Goal: Task Accomplishment & Management: Manage account settings

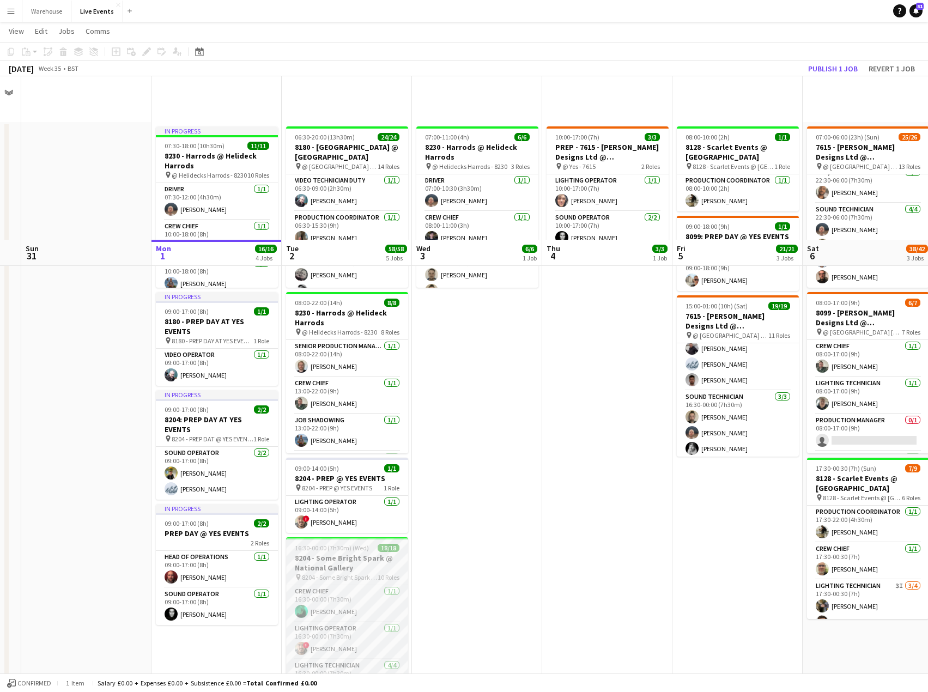
scroll to position [218, 0]
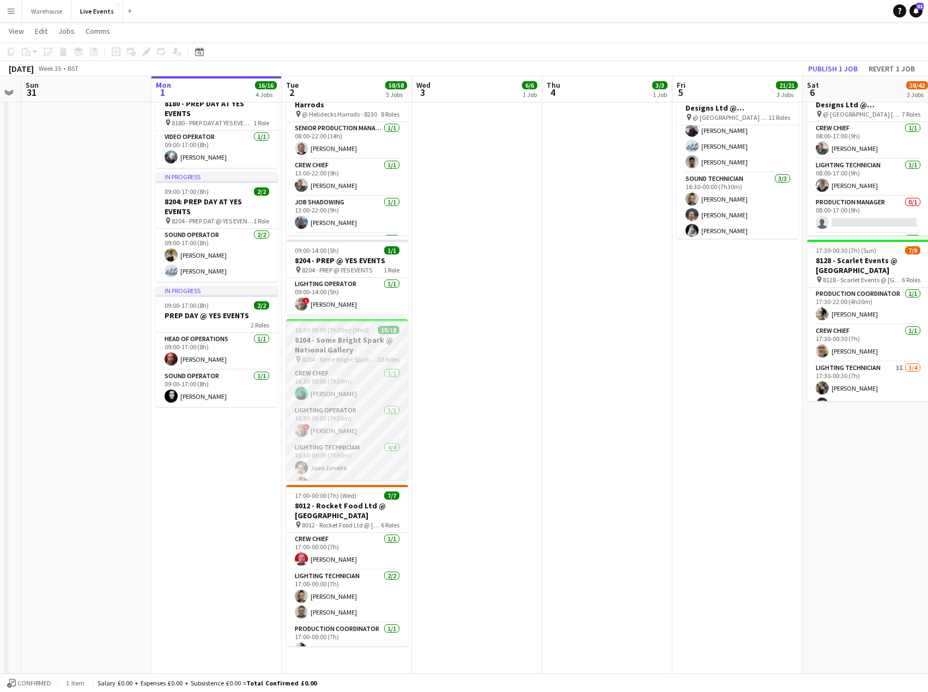
click at [354, 344] on h3 "8204 - Some Bright Spark @ National Gallery" at bounding box center [347, 345] width 122 height 20
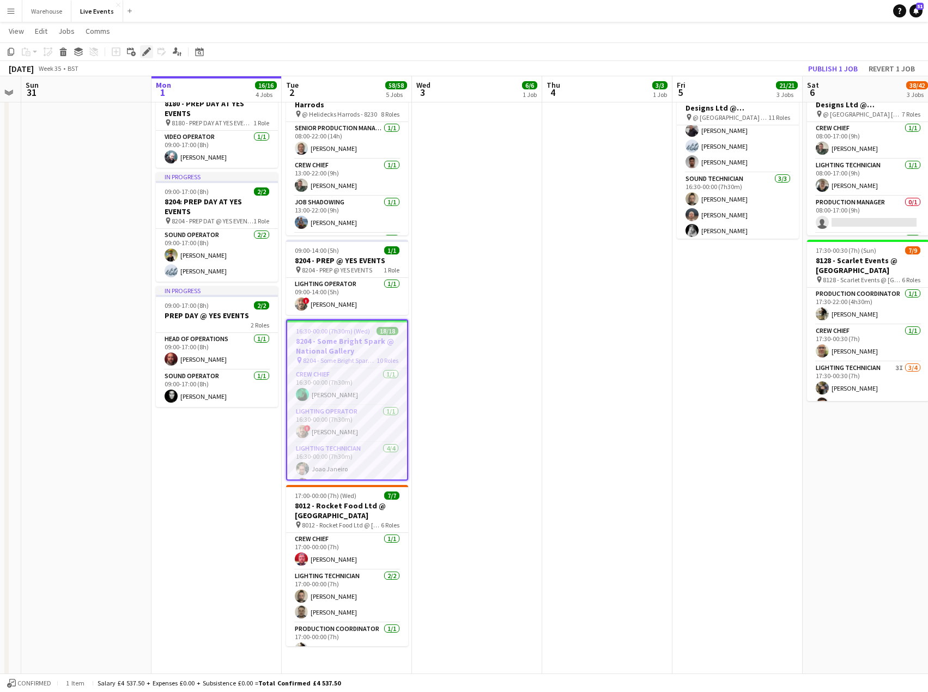
click at [150, 54] on icon "Edit" at bounding box center [146, 51] width 9 height 9
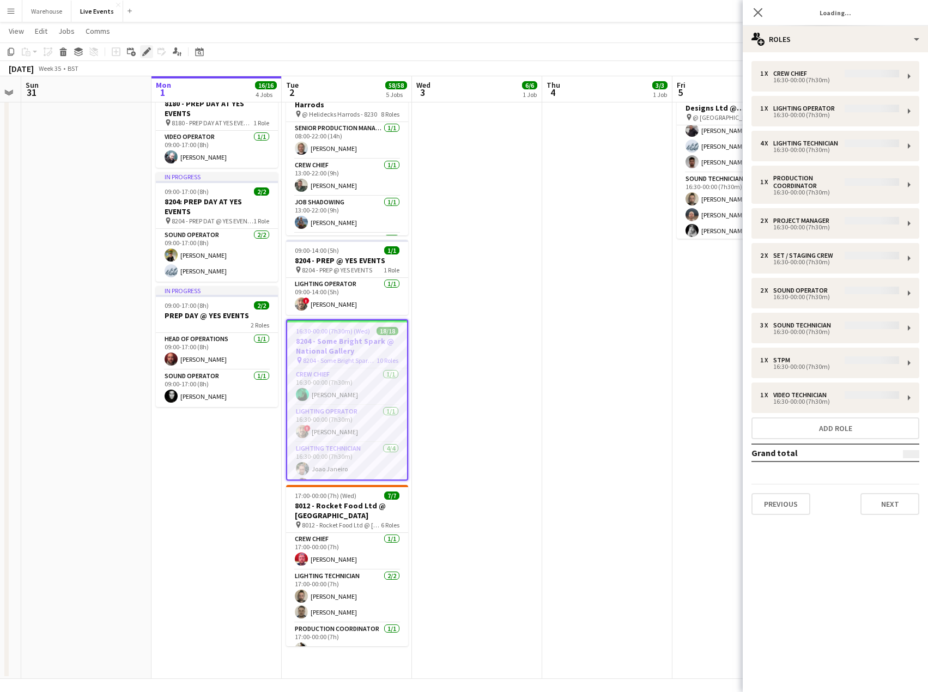
type input "**********"
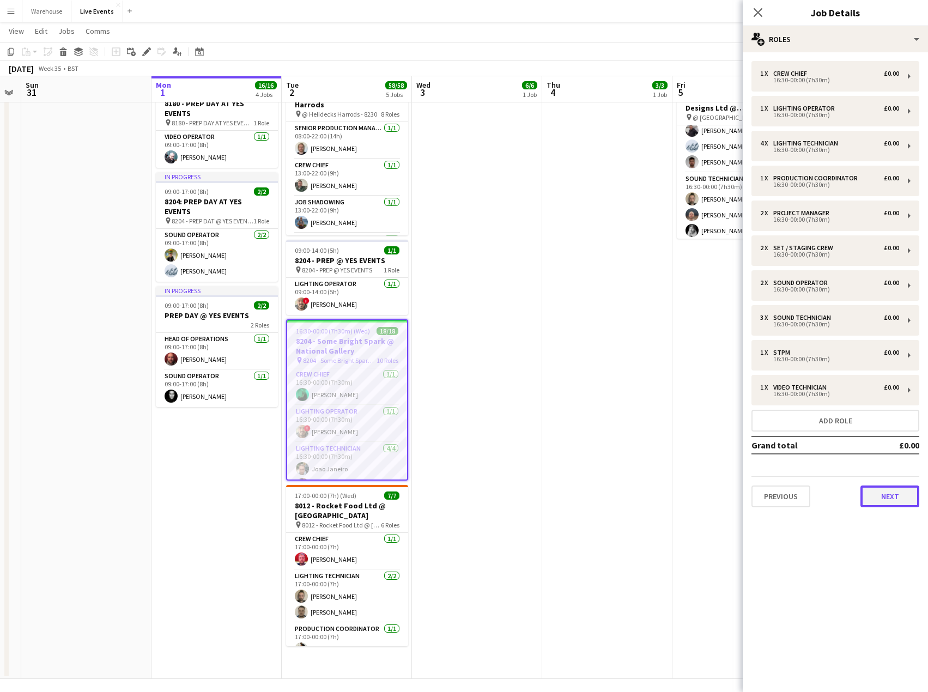
click at [873, 499] on button "Next" at bounding box center [889, 496] width 59 height 22
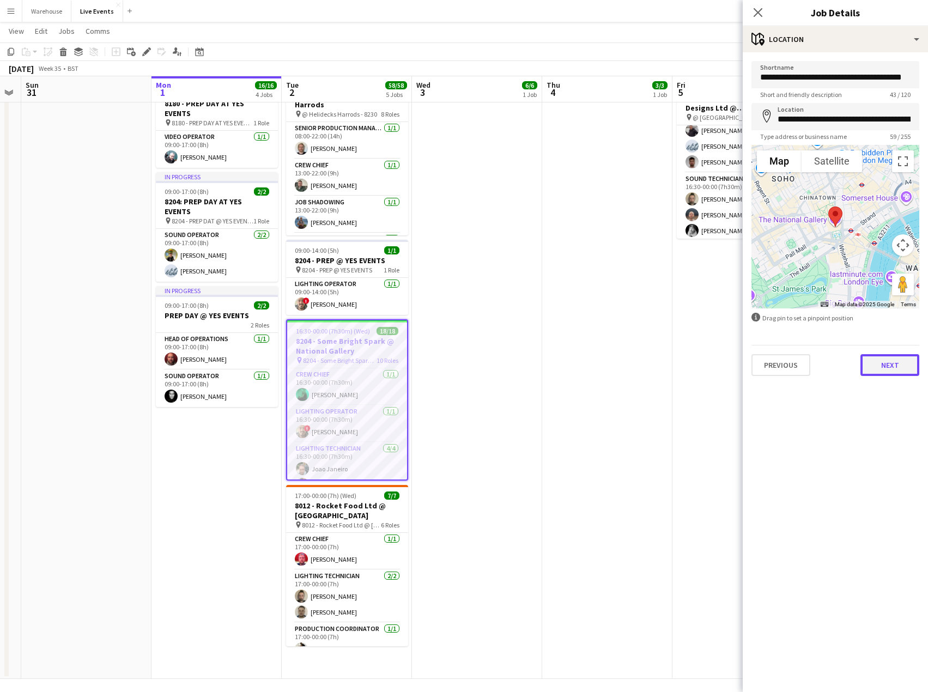
click at [889, 370] on button "Next" at bounding box center [889, 365] width 59 height 22
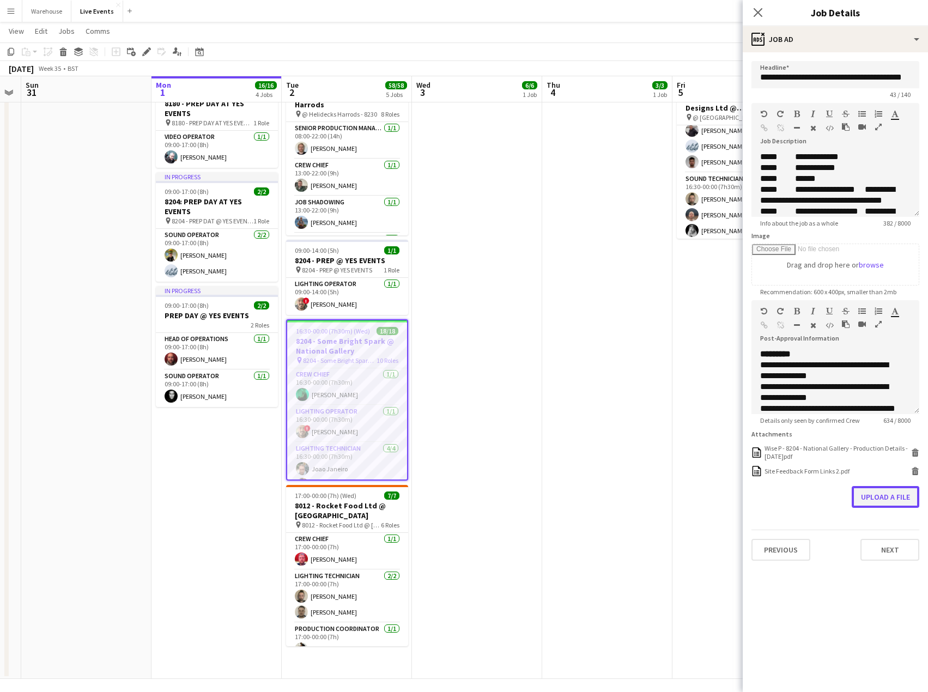
click at [888, 497] on button "Upload a file" at bounding box center [886, 497] width 68 height 22
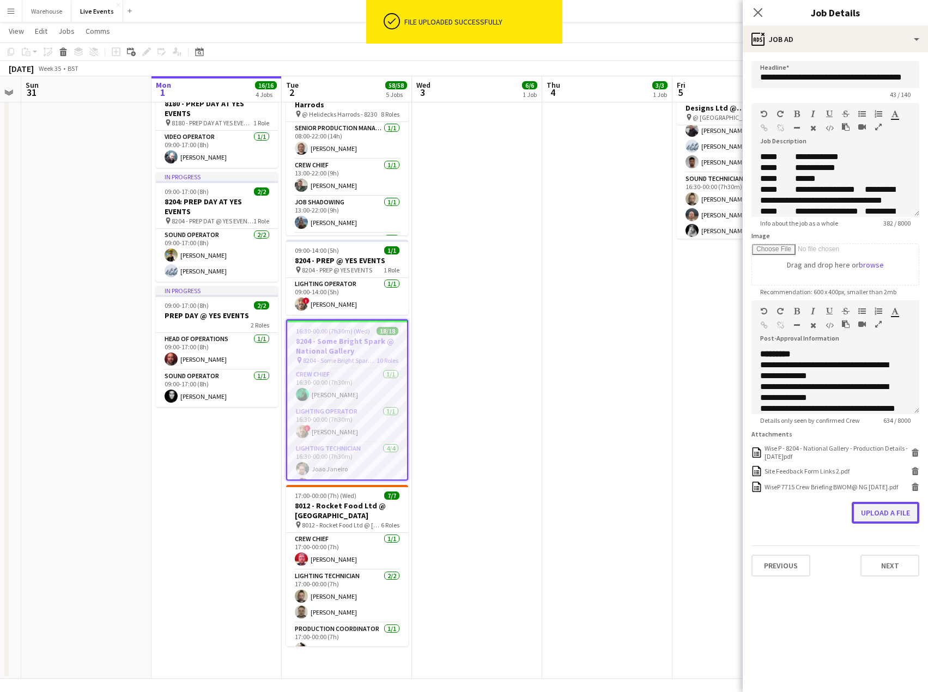
click at [877, 522] on button "Upload a file" at bounding box center [886, 513] width 68 height 22
click at [872, 542] on button "Upload a file" at bounding box center [886, 535] width 68 height 22
click at [872, 561] on button "Upload a file" at bounding box center [886, 550] width 68 height 22
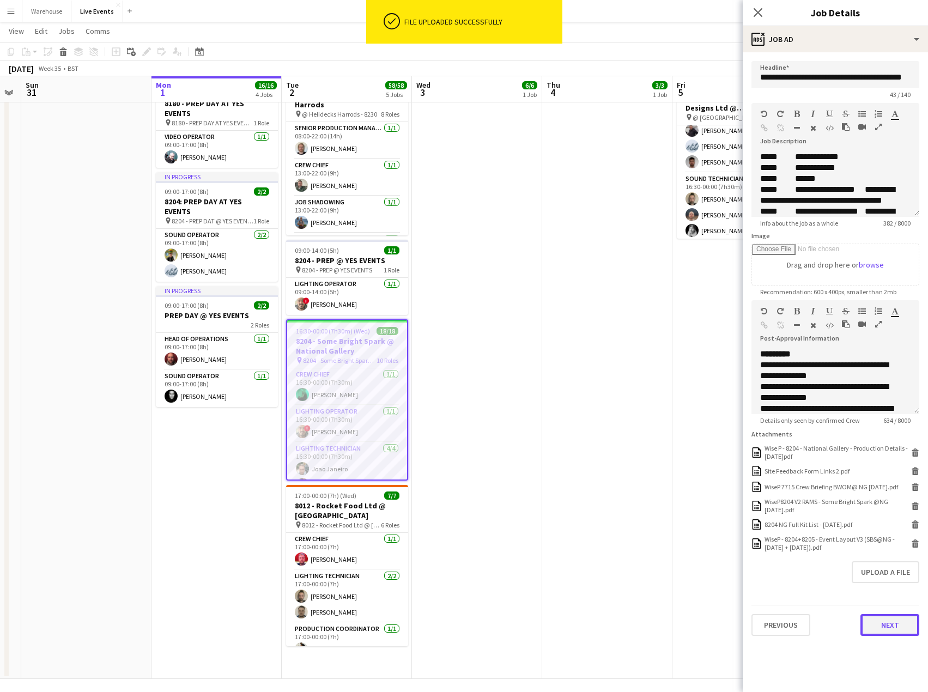
click at [897, 634] on button "Next" at bounding box center [889, 625] width 59 height 22
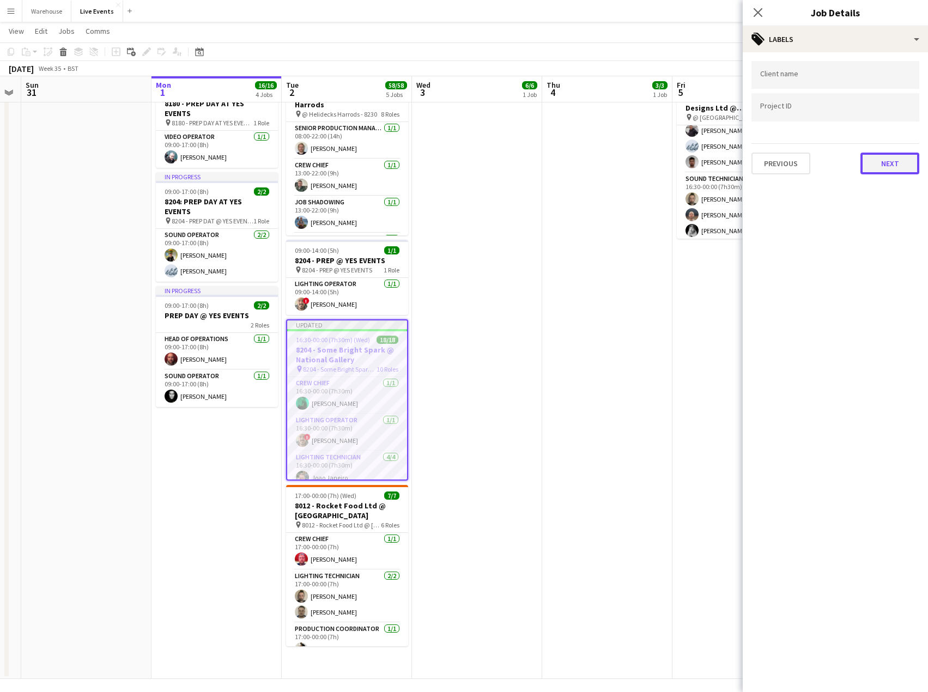
click at [867, 168] on button "Next" at bounding box center [889, 164] width 59 height 22
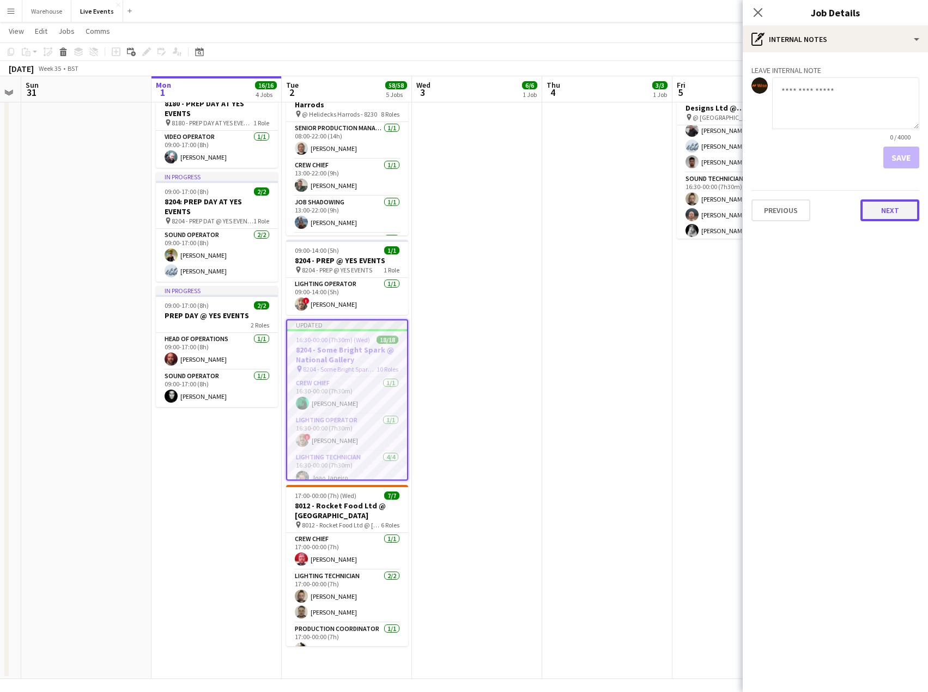
click at [873, 215] on button "Next" at bounding box center [889, 210] width 59 height 22
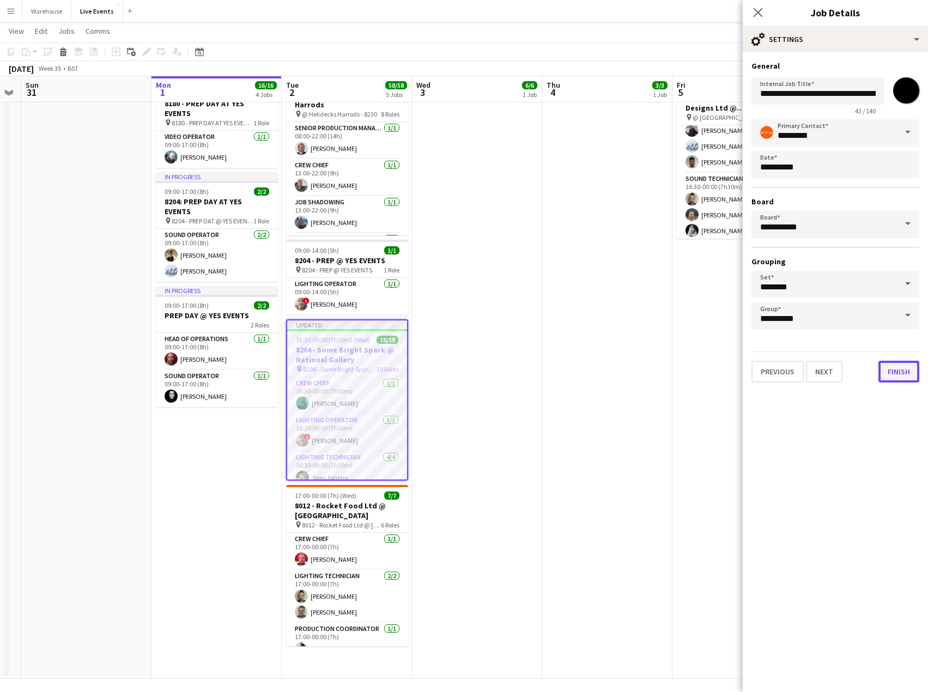
click at [904, 375] on button "Finish" at bounding box center [898, 372] width 41 height 22
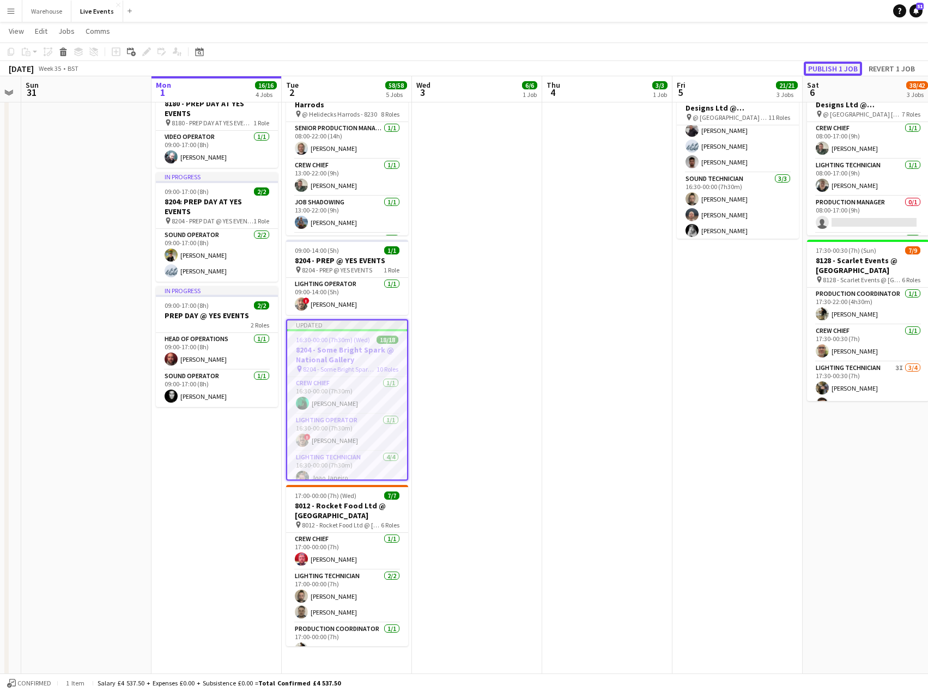
click at [829, 69] on button "Publish 1 job" at bounding box center [833, 69] width 58 height 14
